Goal: Navigation & Orientation: Understand site structure

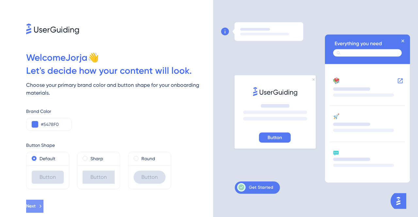
click at [43, 204] on button "Next" at bounding box center [34, 206] width 17 height 13
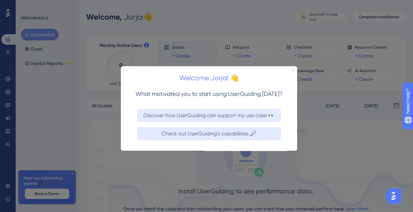
click at [291, 71] on div "Welcome Jorja! 👋" at bounding box center [209, 76] width 176 height 20
click at [294, 69] on div "Welcome Jorja! 👋" at bounding box center [209, 76] width 176 height 20
click at [292, 70] on icon "Close Preview" at bounding box center [293, 70] width 3 height 3
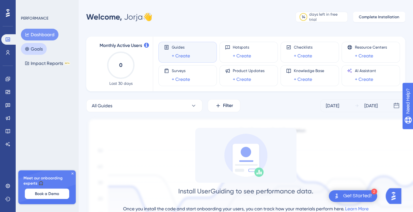
click at [34, 44] on button "Goals" at bounding box center [34, 49] width 26 height 12
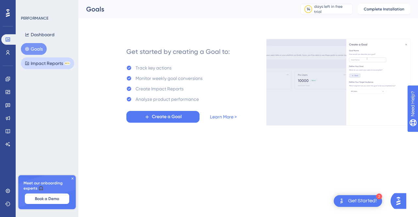
click at [45, 57] on button "Impact Reports BETA" at bounding box center [47, 63] width 53 height 12
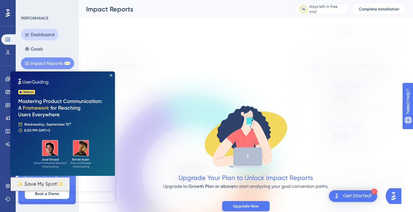
click at [47, 37] on button "Dashboard" at bounding box center [40, 35] width 38 height 12
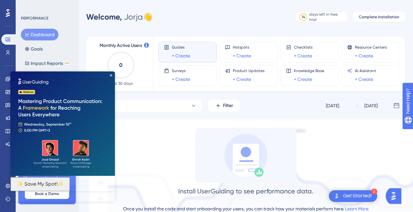
click at [110, 73] on img at bounding box center [62, 124] width 105 height 105
click at [112, 74] on img at bounding box center [62, 124] width 105 height 105
click at [113, 80] on img at bounding box center [62, 124] width 105 height 105
click at [112, 75] on icon "Close Preview" at bounding box center [111, 75] width 3 height 3
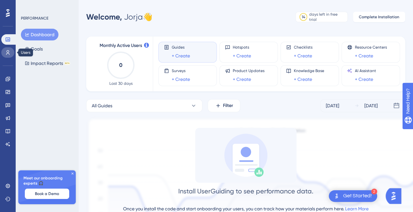
click at [7, 53] on icon at bounding box center [7, 52] width 5 height 5
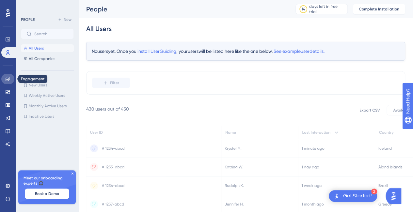
click at [4, 77] on link at bounding box center [7, 79] width 13 height 10
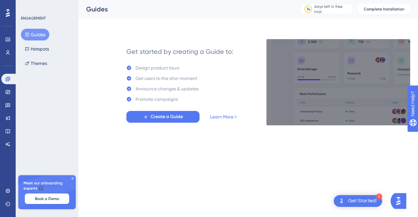
click at [7, 8] on div at bounding box center [8, 13] width 10 height 10
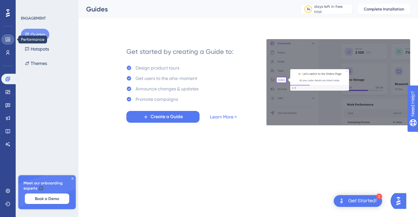
click at [8, 36] on link at bounding box center [7, 39] width 13 height 10
